Goal: Communication & Community: Answer question/provide support

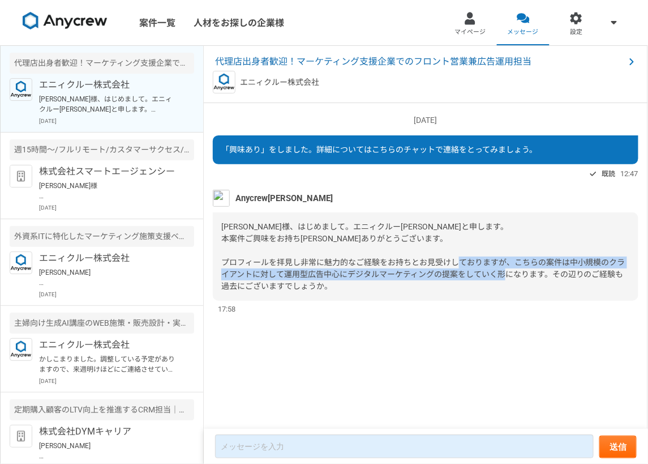
drag, startPoint x: 281, startPoint y: 277, endPoint x: 395, endPoint y: 280, distance: 114.4
click at [395, 280] on div "[PERSON_NAME]様、はじめまして。エニィクルー[PERSON_NAME]と申します。 本案件ご興味をお持ち[PERSON_NAME]ありがとうござい…" at bounding box center [426, 256] width 426 height 88
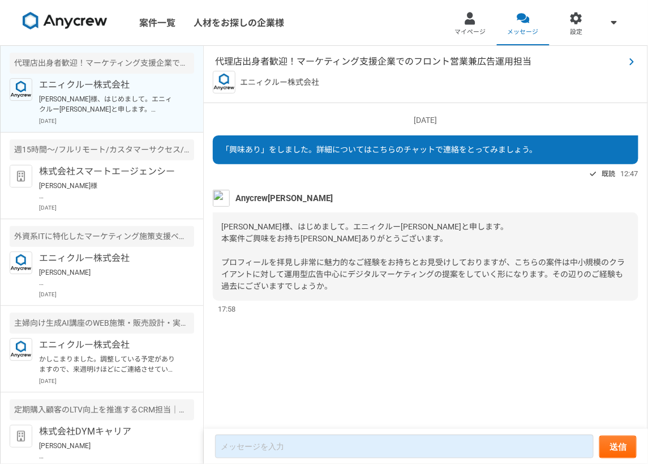
click at [434, 57] on span "代理店出身者歓迎！マーケティング支援企業でのフロント営業兼広告運用担当" at bounding box center [420, 62] width 410 height 14
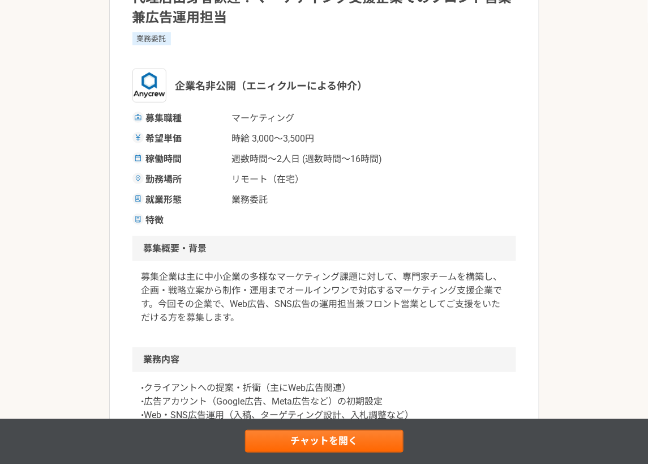
scroll to position [63, 0]
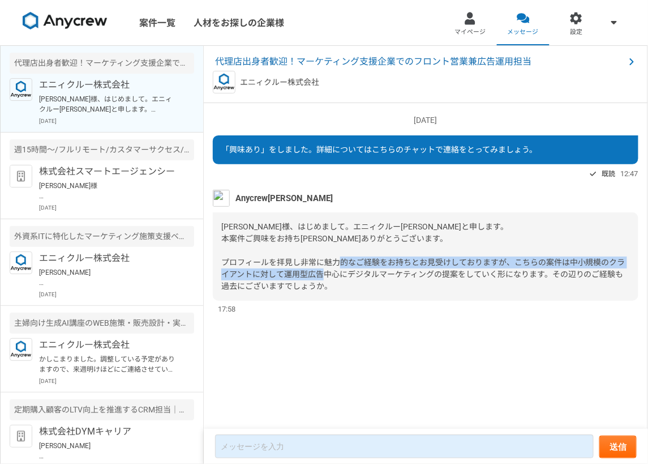
drag, startPoint x: 571, startPoint y: 264, endPoint x: 551, endPoint y: 272, distance: 22.1
click at [551, 272] on span "[PERSON_NAME]様、はじめまして。エニィクルー[PERSON_NAME]と申します。 本案件ご興味をお持ち[PERSON_NAME]ありがとうござい…" at bounding box center [423, 256] width 404 height 69
copy span "中小規模のクライアントに対して運用型広告中心にデジタルマーケティングの提案をしていく形になります。"
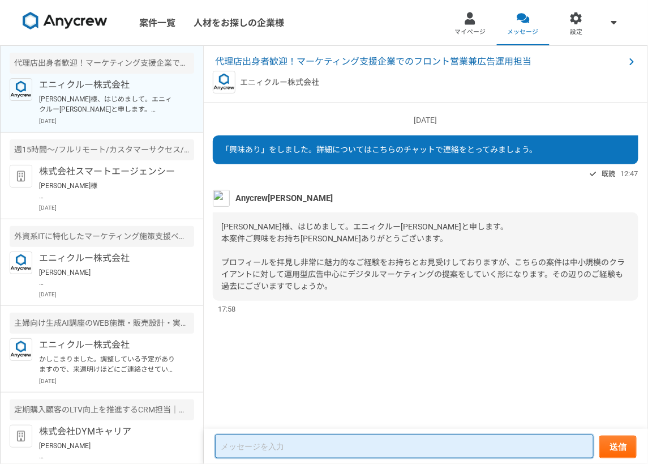
click at [306, 452] on textarea at bounding box center [404, 446] width 379 height 24
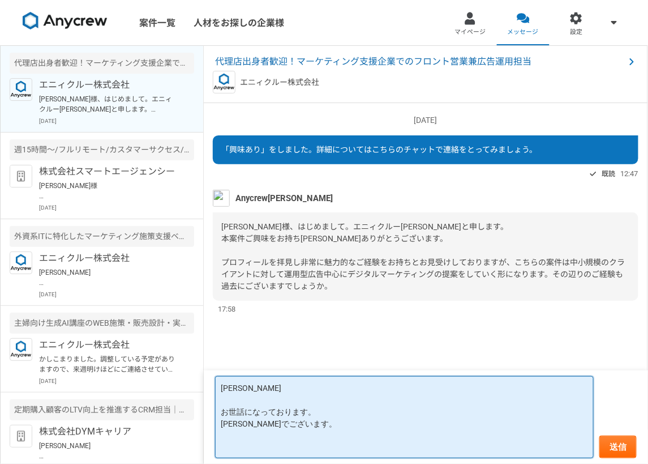
paste textarea "中小規模のクライアントに対して運用型広告中心にデジタルマーケティングの提案をしていく形になります。"
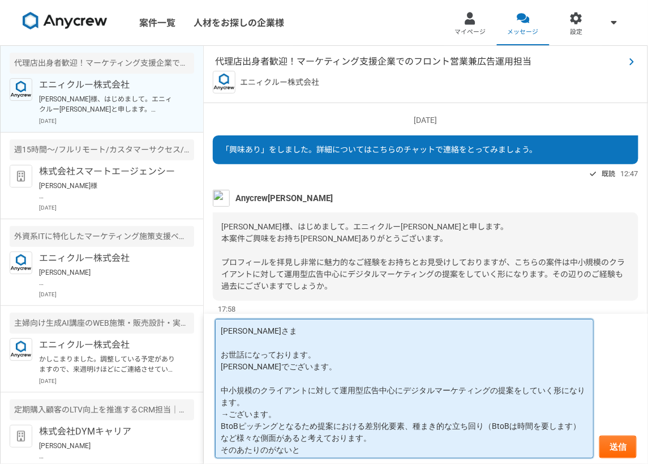
type textarea "[PERSON_NAME]さま お世話になっております。 [PERSON_NAME]でございます。 中小規模のクライアントに対して運用型広告中心にデジタルマー…"
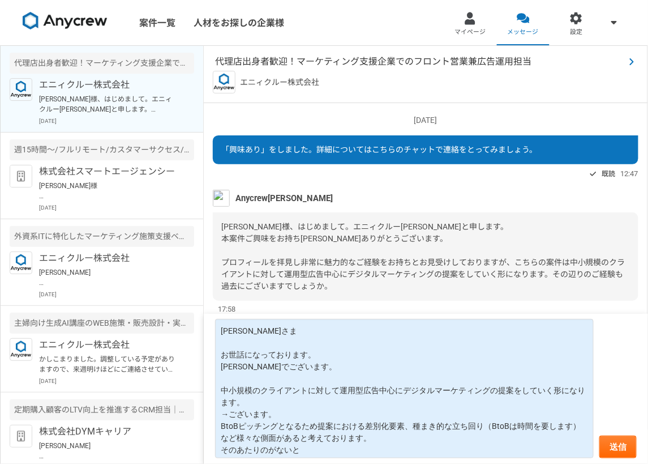
drag, startPoint x: 329, startPoint y: 63, endPoint x: 285, endPoint y: 59, distance: 44.3
drag, startPoint x: 285, startPoint y: 59, endPoint x: 365, endPoint y: 62, distance: 80.4
click at [365, 62] on span "代理店出身者歓迎！マーケティング支援企業でのフロント営業兼広告運用担当" at bounding box center [420, 62] width 410 height 14
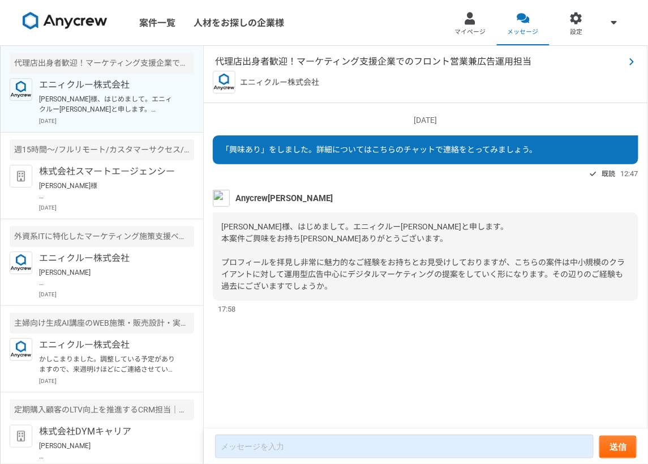
click at [272, 60] on span "代理店出身者歓迎！マーケティング支援企業でのフロント営業兼広告運用担当" at bounding box center [420, 62] width 410 height 14
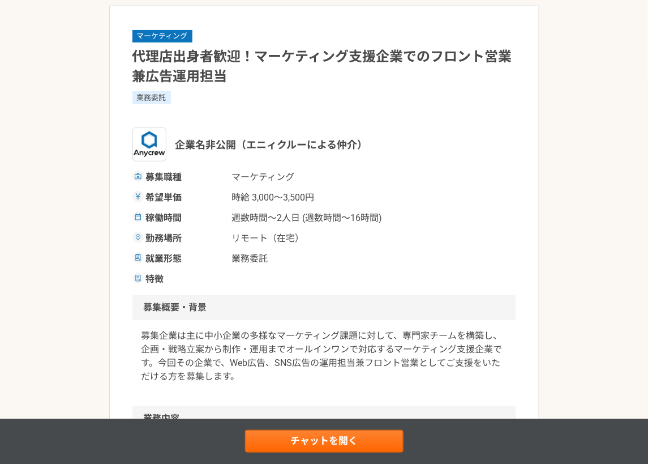
scroll to position [126, 0]
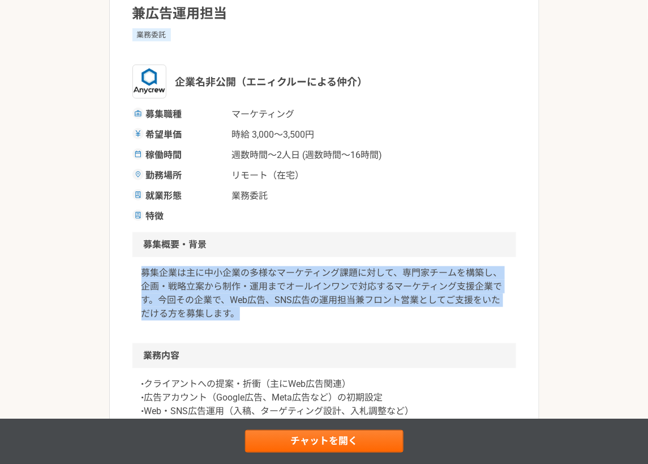
drag, startPoint x: 140, startPoint y: 272, endPoint x: 241, endPoint y: 318, distance: 110.7
click at [241, 318] on div "募集企業は主に中小企業の多様なマーケティング課題に対して、専門家チームを構築し、企画・戦略立案から制作・運用までオールインワンで対応するマーケティング支援企業…" at bounding box center [324, 300] width 384 height 86
copy p "募集企業は主に中小企業の多様なマーケティング課題に対して、専門家チームを構築し、企画・戦略立案から制作・運用までオールインワンで対応するマーケティング支援企業…"
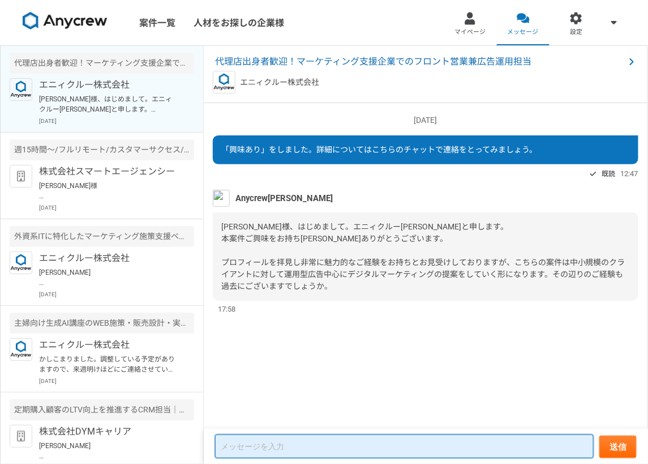
click at [302, 445] on textarea at bounding box center [404, 446] width 379 height 24
paste textarea "募集企業は主に中小企業の多様なマーケティング課題に対して、専門家チームを構築し、企画・戦略立案から制作・運用までオールインワンで対応するマーケティング支援企業…"
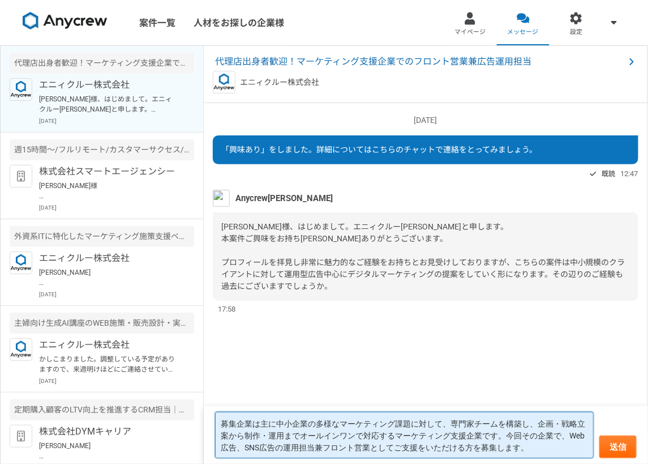
click at [221, 418] on textarea "募集企業は主に中小企業の多様なマーケティング課題に対して、専門家チームを構築し、企画・戦略立案から制作・運用までオールインワンで対応するマーケティング支援企業…" at bounding box center [404, 435] width 379 height 46
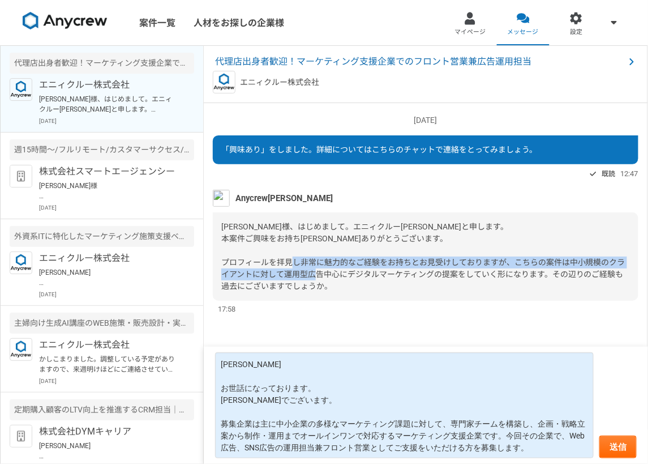
drag, startPoint x: 523, startPoint y: 263, endPoint x: 547, endPoint y: 275, distance: 27.1
click at [547, 275] on span "[PERSON_NAME]様、はじめまして。エニィクルー[PERSON_NAME]と申します。 本案件ご興味をお持ち[PERSON_NAME]ありがとうござい…" at bounding box center [423, 256] width 404 height 69
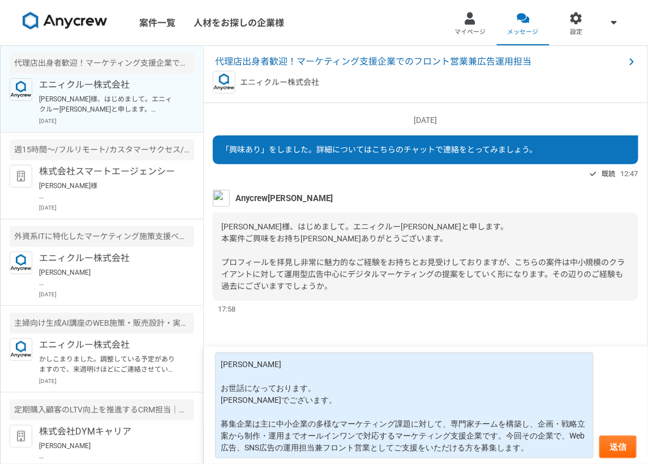
click at [516, 285] on div "[PERSON_NAME]様、はじめまして。エニィクルー[PERSON_NAME]と申します。 本案件ご興味をお持ち[PERSON_NAME]ありがとうござい…" at bounding box center [426, 256] width 426 height 88
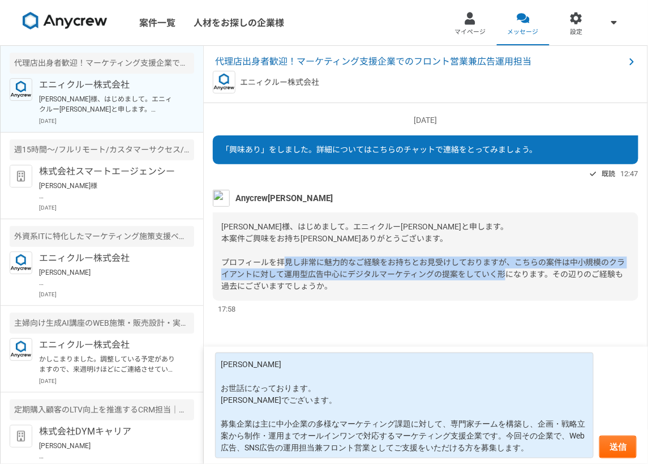
drag, startPoint x: 510, startPoint y: 259, endPoint x: 533, endPoint y: 290, distance: 38.8
click at [533, 290] on div "[PERSON_NAME]様、はじめまして。エニィクルー[PERSON_NAME]と申します。 本案件ご興味をお持ち[PERSON_NAME]ありがとうござい…" at bounding box center [426, 256] width 426 height 88
copy span "こちらの案件は中小規模のクライアントに対して運用型広告中心にデジタルマーケティングの提案をしていく形になります。その辺りのご経験も過去にございますでしょうか。"
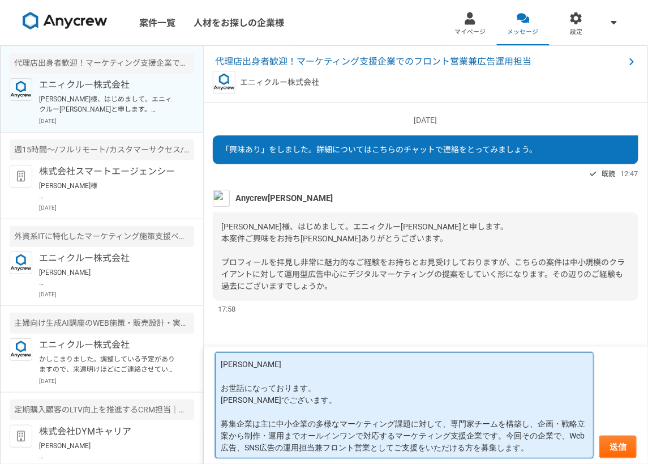
click at [263, 409] on textarea "[PERSON_NAME] お世話になっております。 [PERSON_NAME]でございます。 募集企業は主に中小企業の多様なマーケティング課題に対して、専門…" at bounding box center [404, 405] width 379 height 106
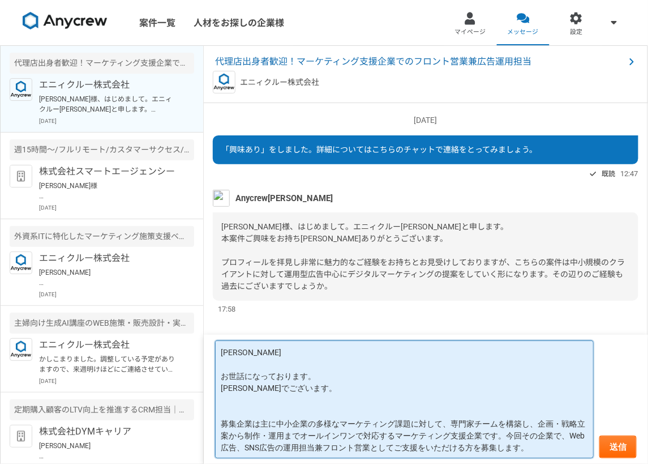
paste textarea "こちらの案件は中小規模のクライアントに対して運用型広告中心にデジタルマーケティングの提案をしていく形になります。その辺りのご経験も過去にございますでしょうか。"
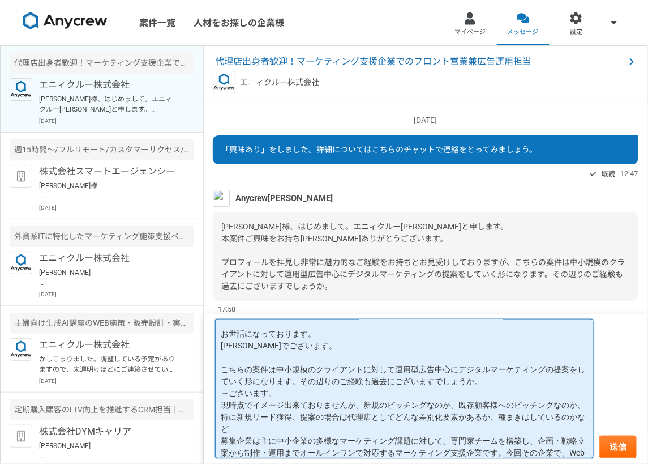
scroll to position [39, 0]
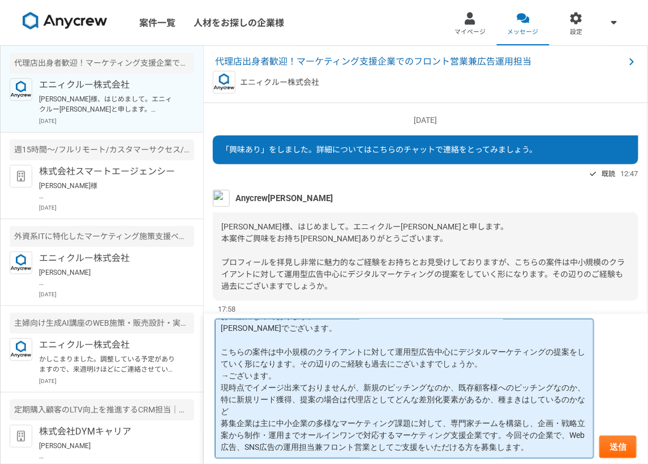
drag, startPoint x: 553, startPoint y: 445, endPoint x: 220, endPoint y: 427, distance: 333.4
click at [220, 427] on textarea "[PERSON_NAME] お世話になっております。 [PERSON_NAME]でございます。 こちらの案件は中小規模のクライアントに対して運用型広告中心にデ…" at bounding box center [404, 388] width 379 height 139
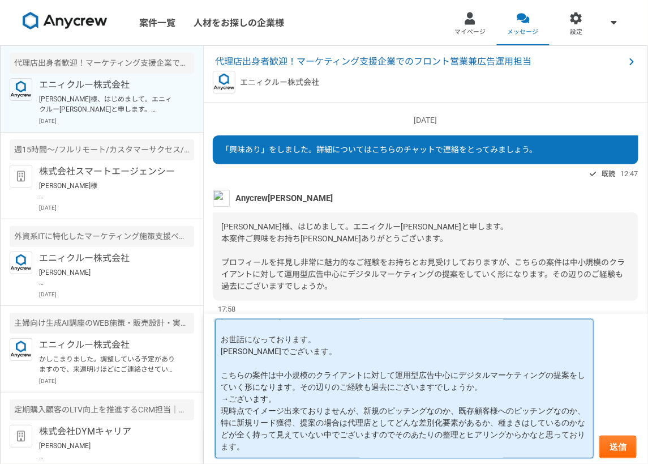
scroll to position [32, 0]
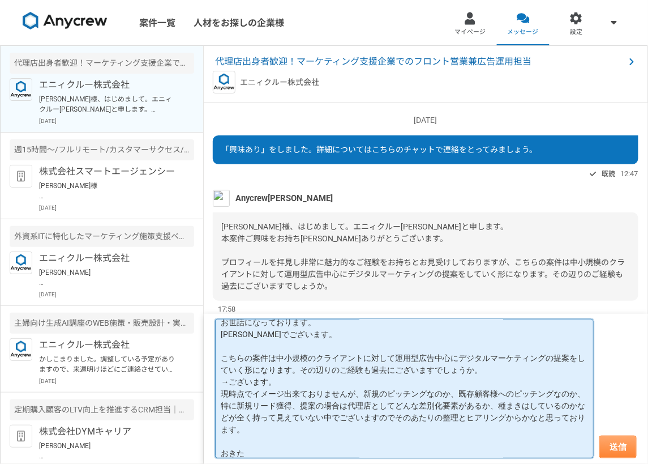
type textarea "[PERSON_NAME] お世話になっております。 [PERSON_NAME]でございます。 こちらの案件は中小規模のクライアントに対して運用型広告中心にデ…"
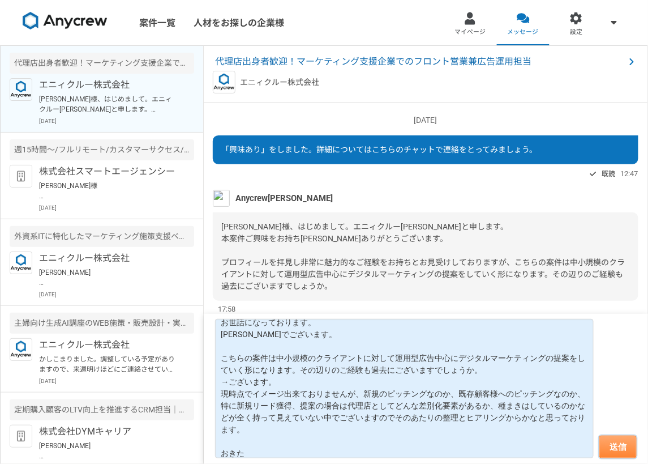
click at [629, 449] on button "送信" at bounding box center [618, 446] width 37 height 23
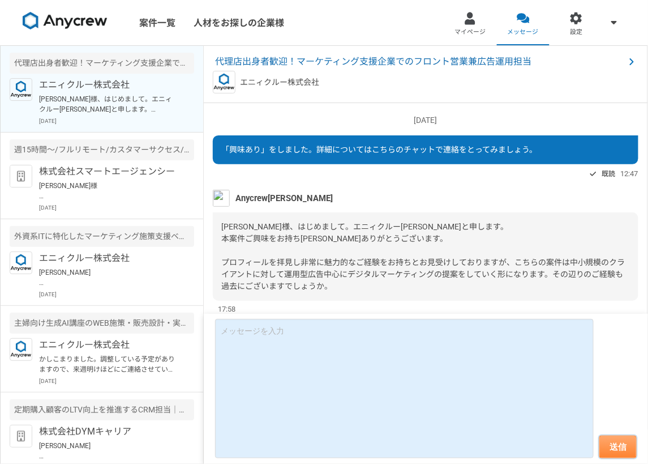
scroll to position [112, 0]
